Goal: Find contact information: Find specific page/section

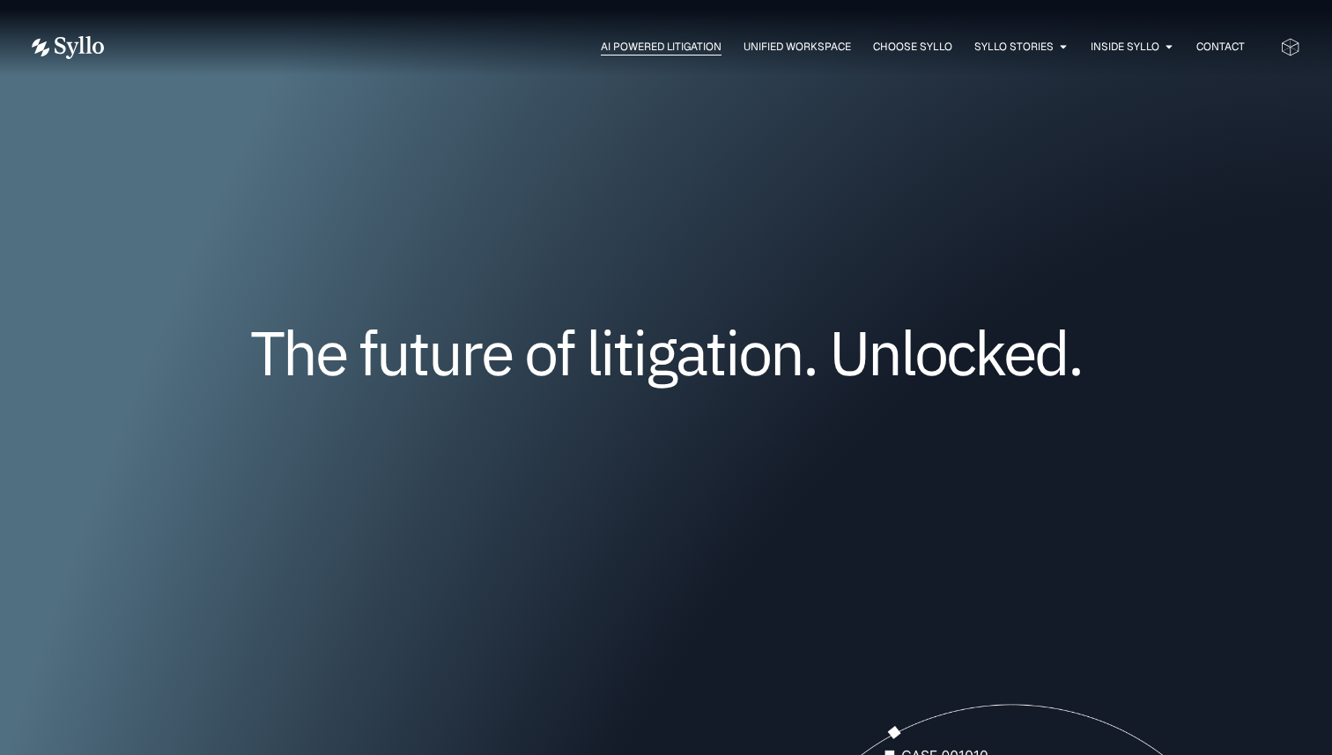
click at [664, 46] on span "AI Powered Litigation" at bounding box center [661, 47] width 121 height 16
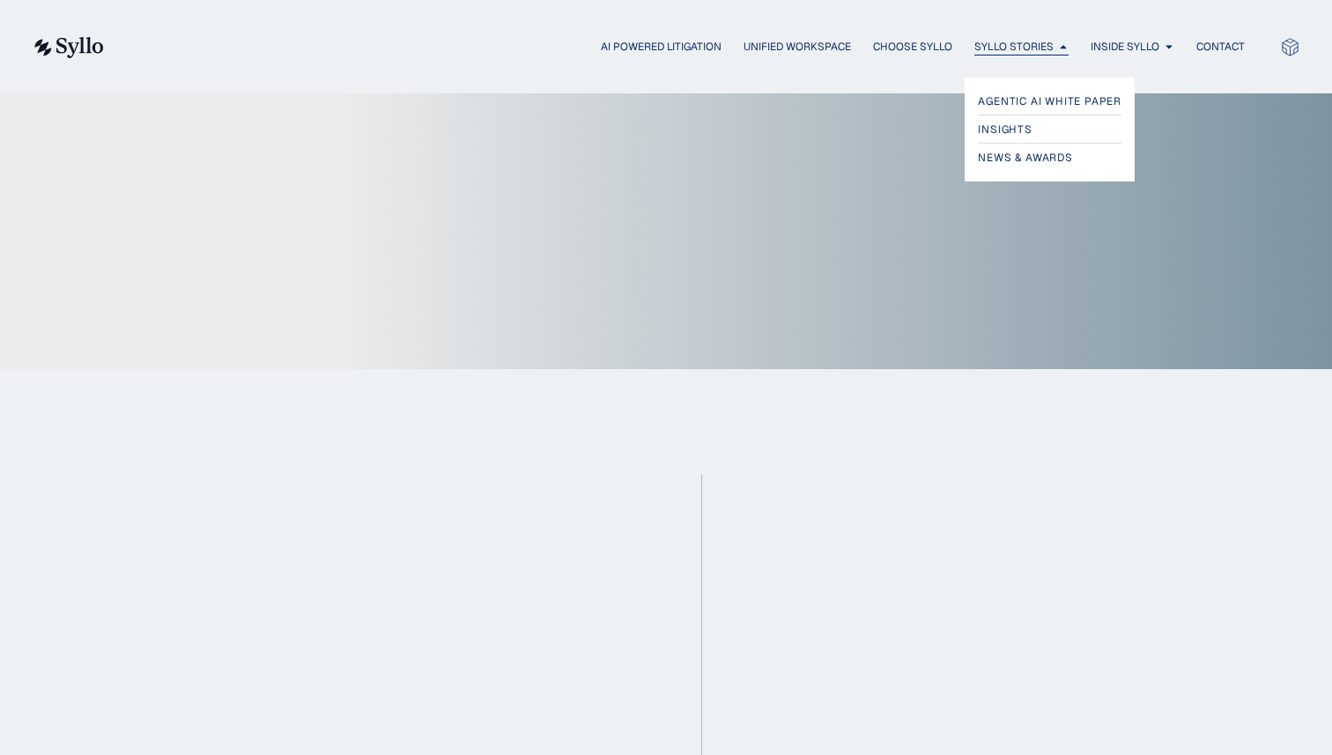
click at [989, 48] on span "Syllo Stories" at bounding box center [1014, 47] width 79 height 16
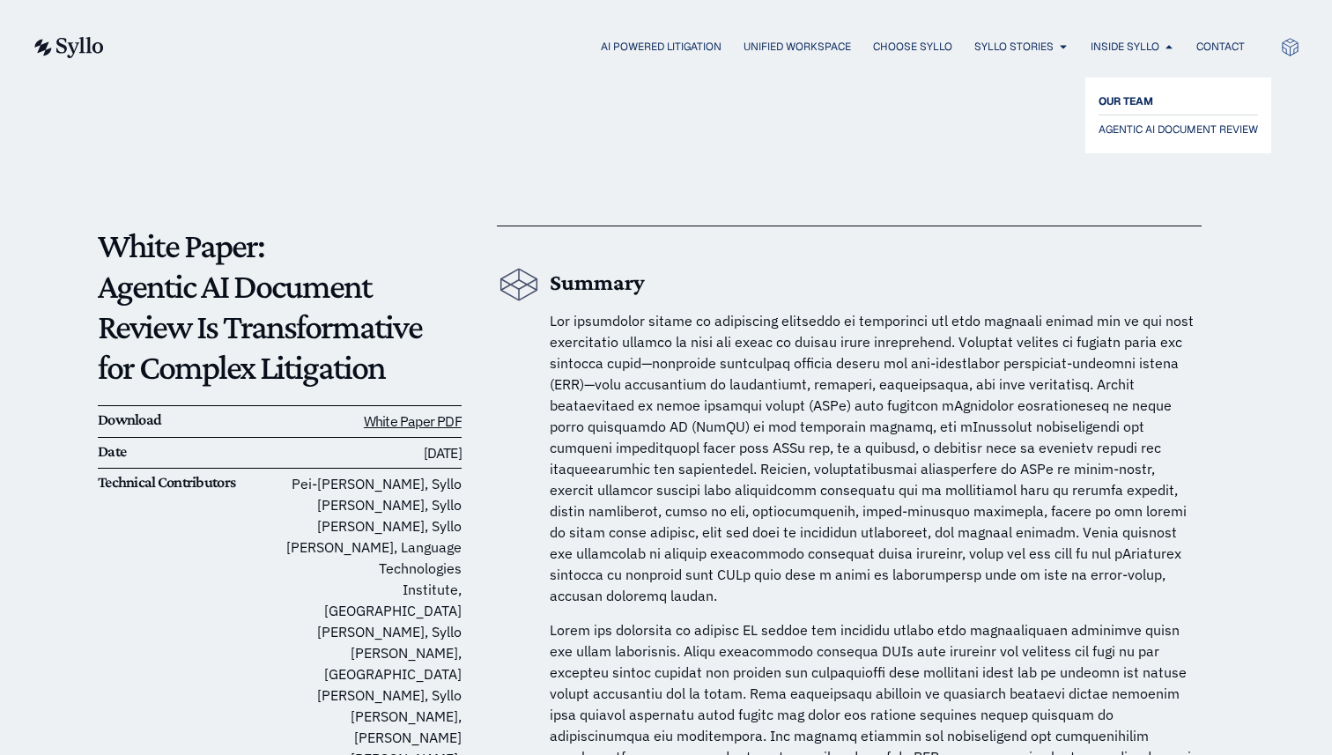
click at [1120, 99] on span "OUR TEAM" at bounding box center [1126, 101] width 55 height 21
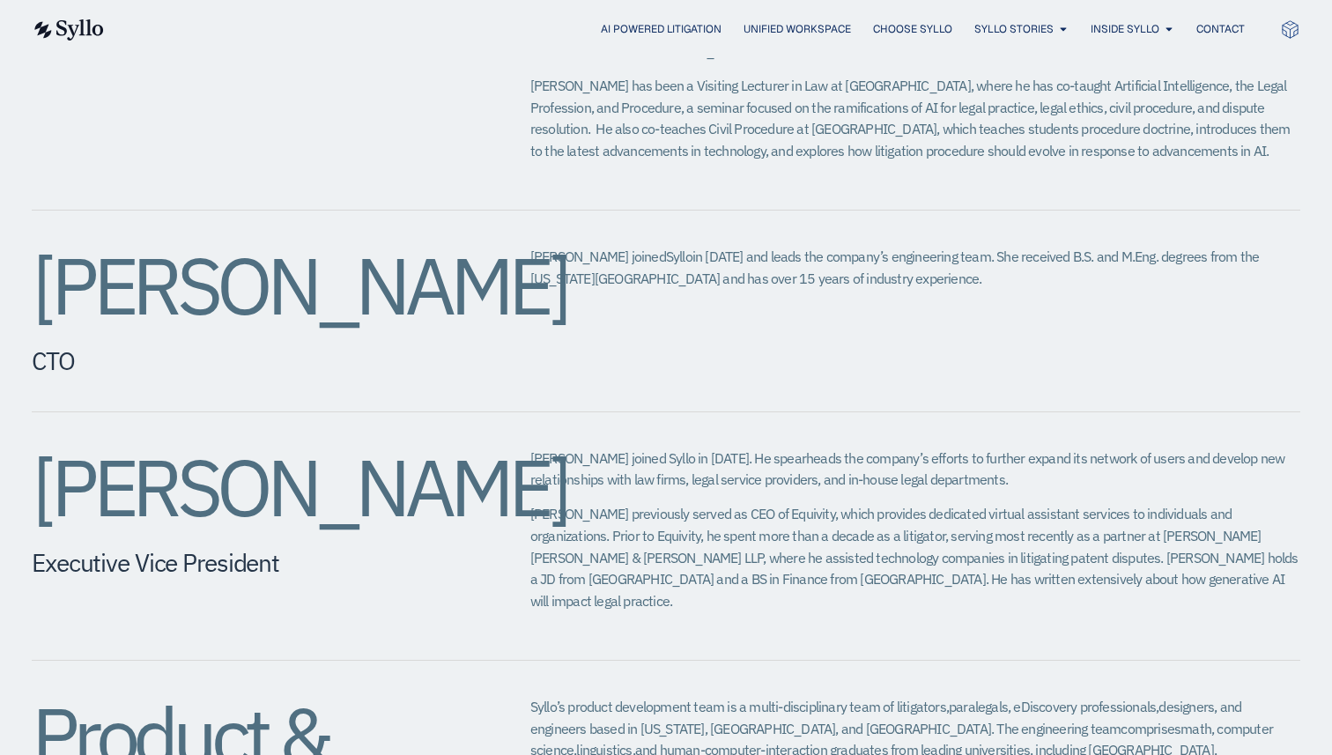
scroll to position [1287, 0]
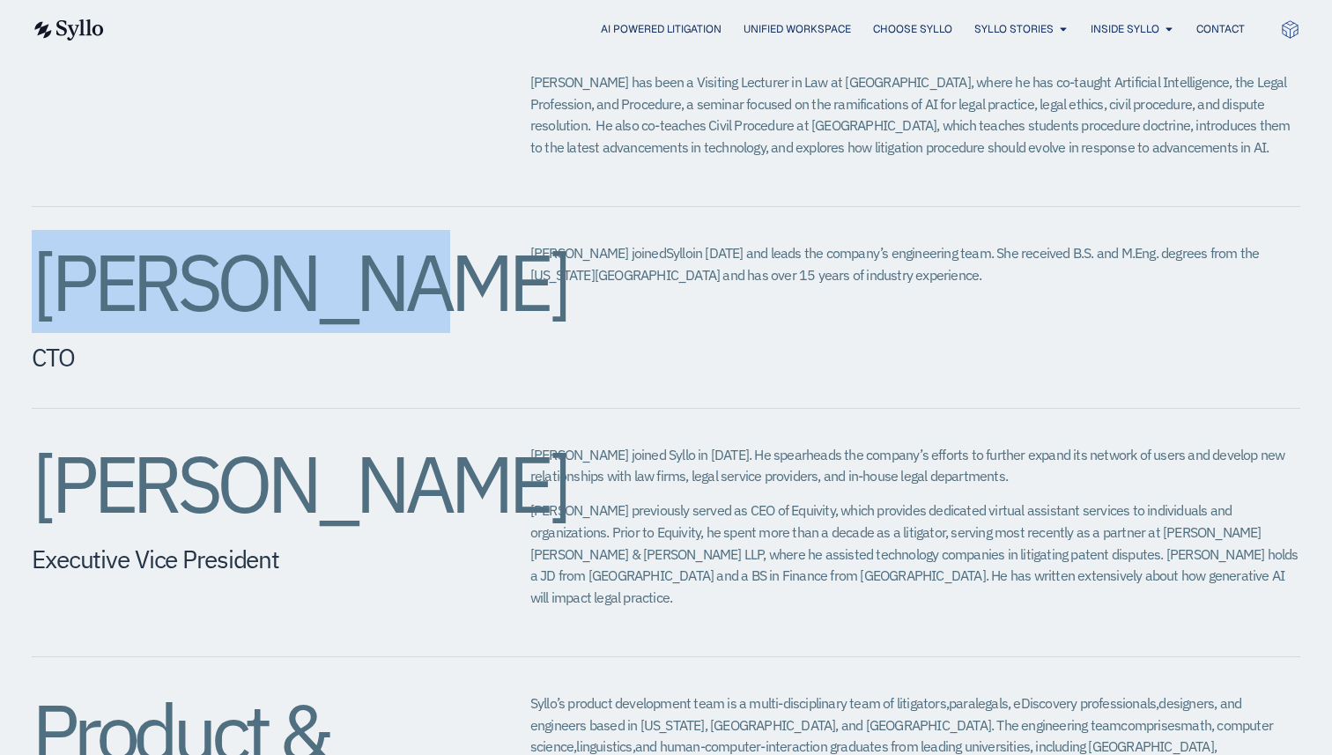
drag, startPoint x: 44, startPoint y: 225, endPoint x: 375, endPoint y: 235, distance: 331.5
click at [375, 242] on h2 "[PERSON_NAME]" at bounding box center [246, 281] width 428 height 79
copy h2 "[PERSON_NAME]"
click at [330, 343] on h5 "CTO" at bounding box center [246, 358] width 428 height 30
drag, startPoint x: 45, startPoint y: 237, endPoint x: 403, endPoint y: 250, distance: 358.0
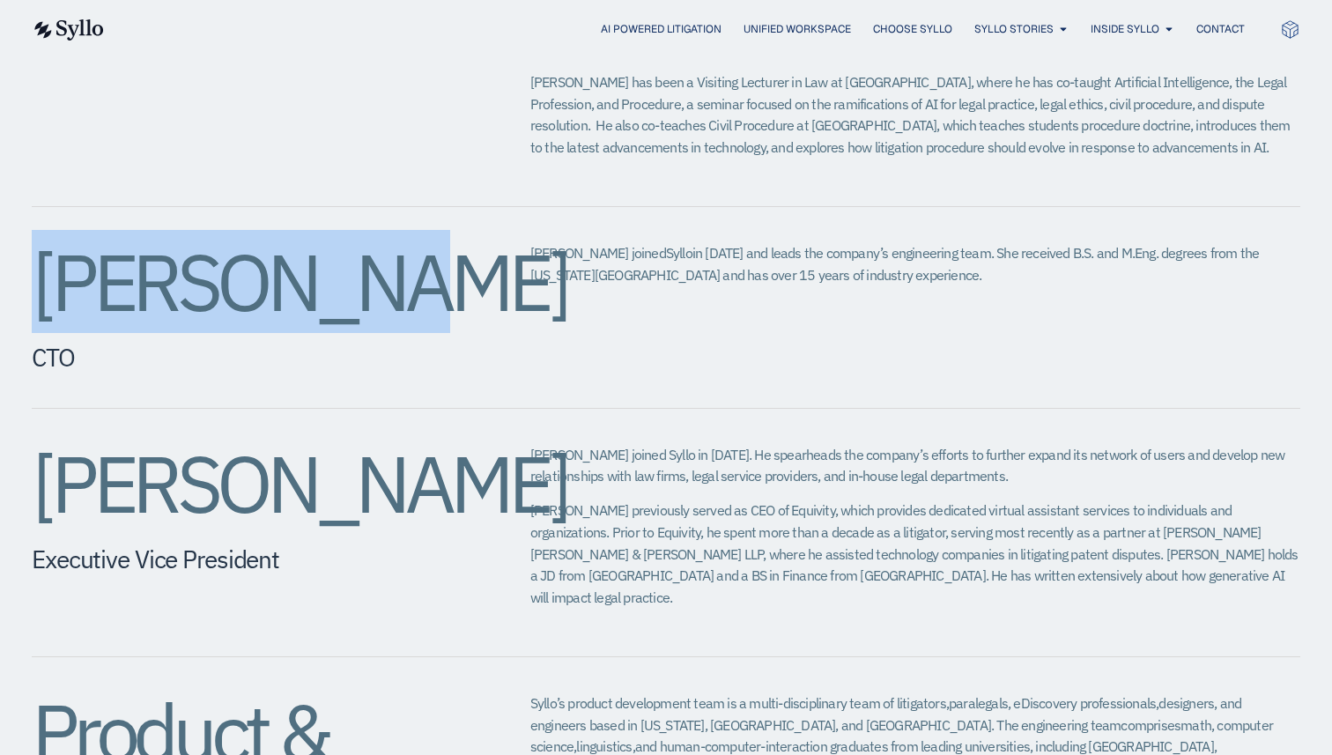
click at [403, 250] on h2 "[PERSON_NAME]" at bounding box center [246, 281] width 428 height 79
copy h2 "[PERSON_NAME]"
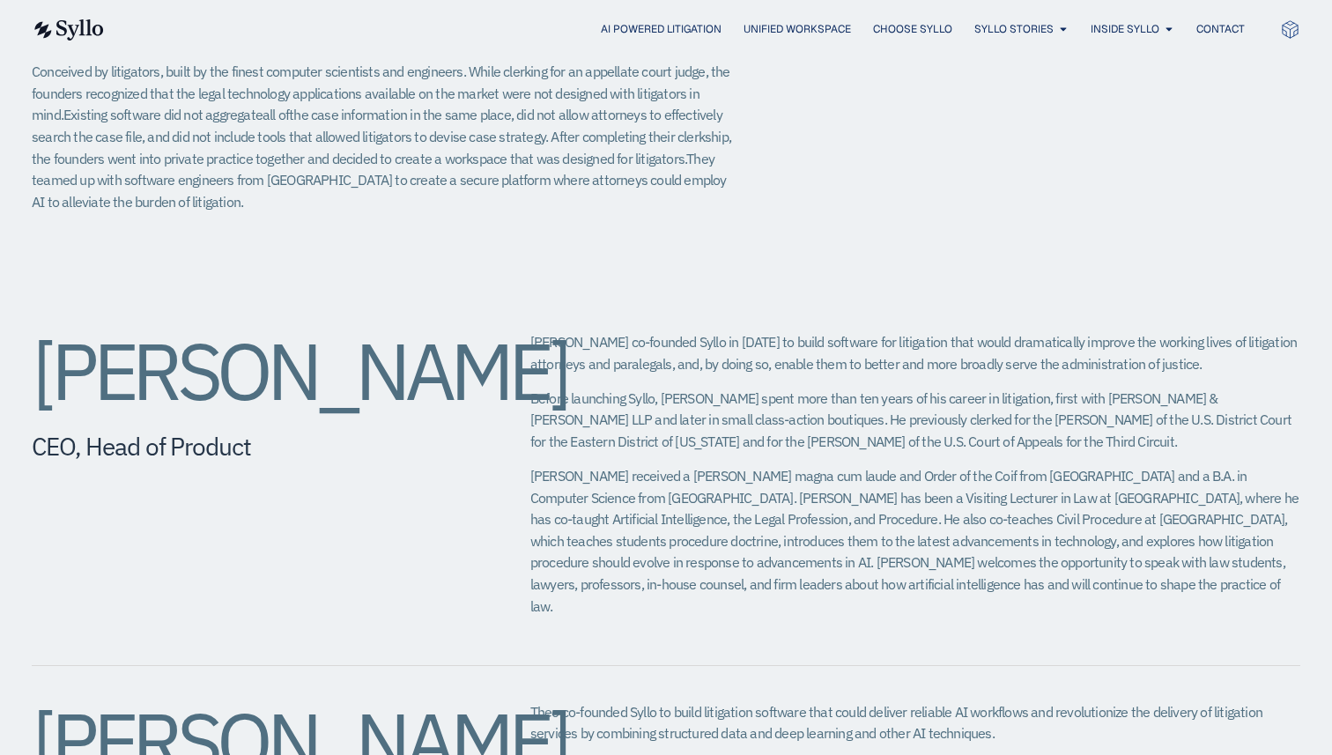
scroll to position [0, 0]
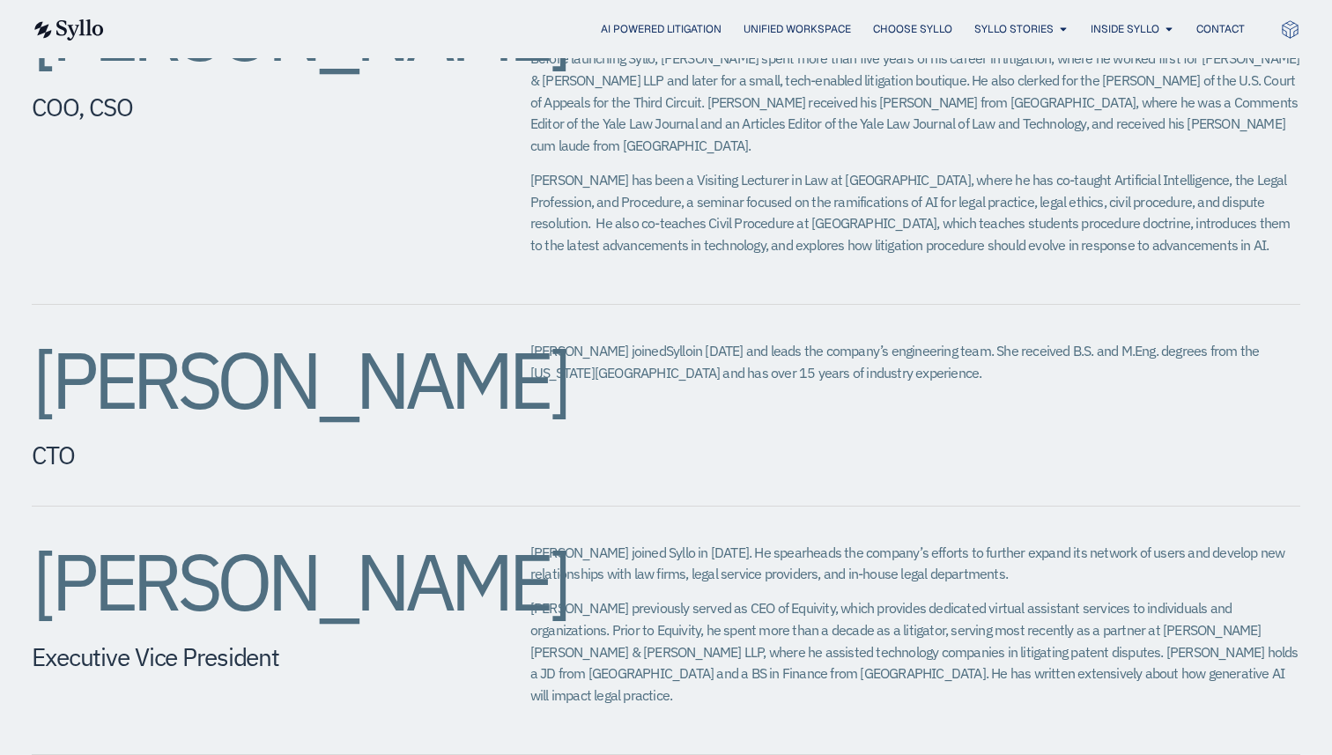
scroll to position [1214, 0]
